Goal: Transaction & Acquisition: Purchase product/service

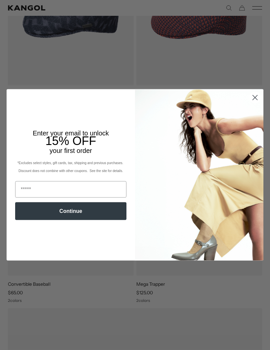
scroll to position [1668, 0]
click at [253, 139] on img "POPUP Form" at bounding box center [199, 174] width 128 height 171
click at [253, 103] on circle "Close dialog" at bounding box center [255, 97] width 11 height 11
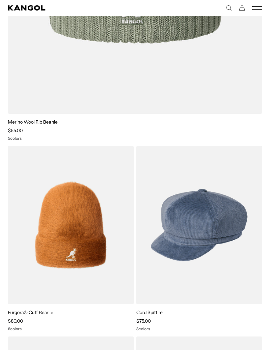
click at [0, 0] on img at bounding box center [0, 0] width 0 height 0
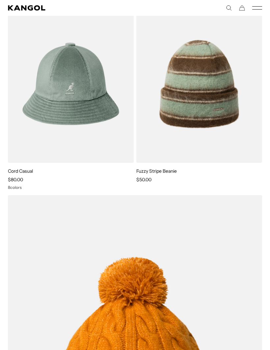
scroll to position [7744, 0]
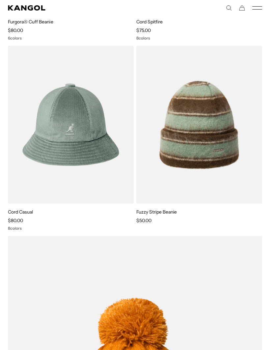
click at [229, 9] on icon "Search here" at bounding box center [229, 8] width 6 height 6
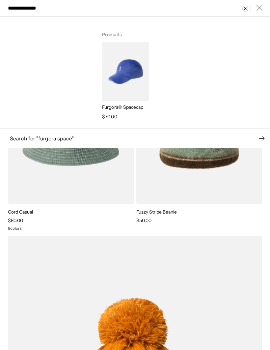
scroll to position [0, 136]
type input "**********"
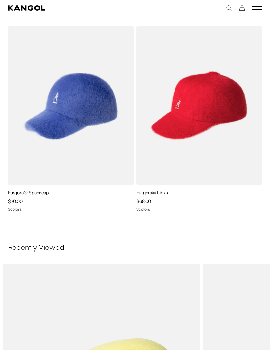
click at [0, 0] on img at bounding box center [0, 0] width 0 height 0
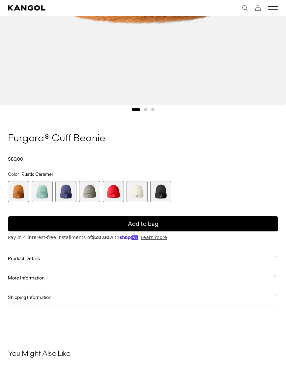
click at [92, 191] on span "4 of 7" at bounding box center [89, 191] width 21 height 21
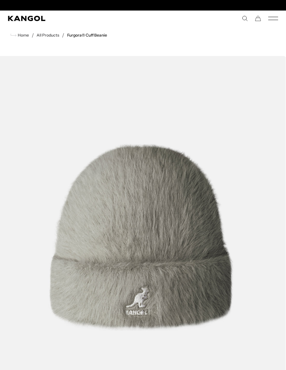
scroll to position [0, 136]
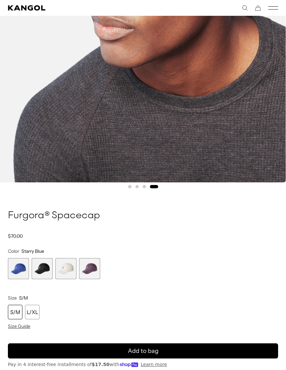
click at [90, 271] on span "4 of 4" at bounding box center [89, 268] width 21 height 21
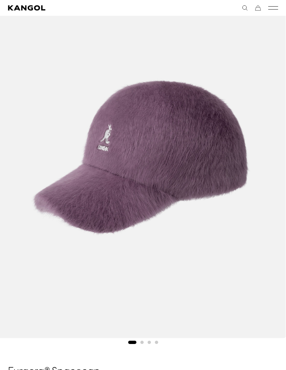
scroll to position [81, 0]
